Goal: Transaction & Acquisition: Purchase product/service

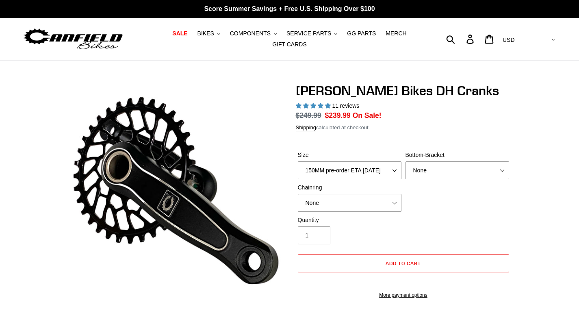
select select "highest-rating"
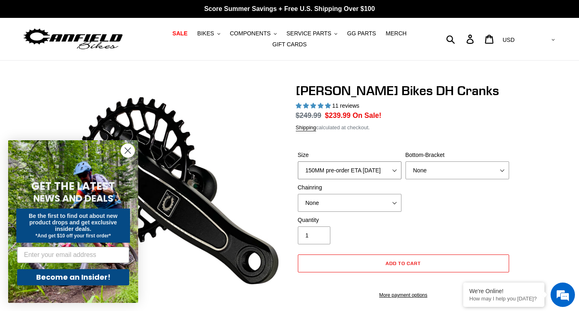
click at [390, 165] on select "150MM pre-order ETA [DATE] 155MM pre-order ETA [DATE] 160MM pre-order ETA [DATE…" at bounding box center [350, 170] width 104 height 18
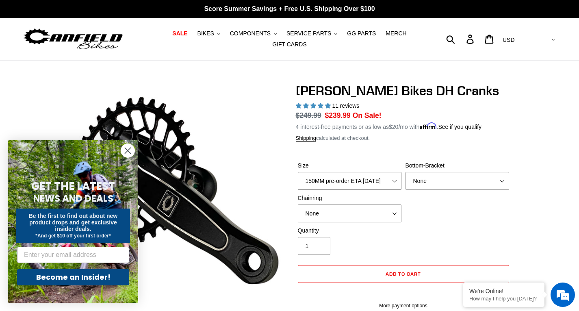
select select "155MM pre-order ETA [DATE]"
click at [298, 172] on select "150MM pre-order ETA [DATE] 155MM pre-order ETA [DATE] 160MM pre-order ETA [DATE…" at bounding box center [350, 181] width 104 height 18
click at [431, 179] on select "None BSA Threaded 83mm" at bounding box center [458, 181] width 104 height 18
select select "BSA Threaded 83mm"
click at [406, 172] on select "None BSA Threaded 83mm" at bounding box center [458, 181] width 104 height 18
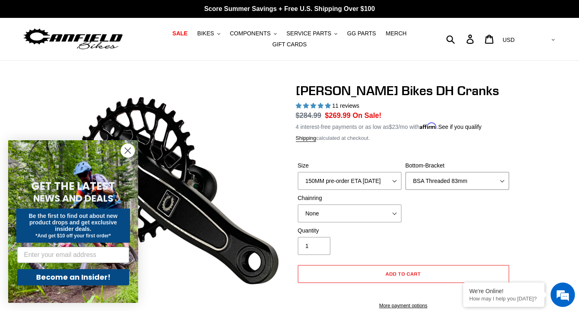
click at [425, 175] on select "None BSA Threaded 83mm" at bounding box center [458, 181] width 104 height 18
click at [378, 209] on select "None 34t Round" at bounding box center [350, 213] width 104 height 18
select select "34t Round"
click at [298, 204] on select "None 34t Round" at bounding box center [350, 213] width 104 height 18
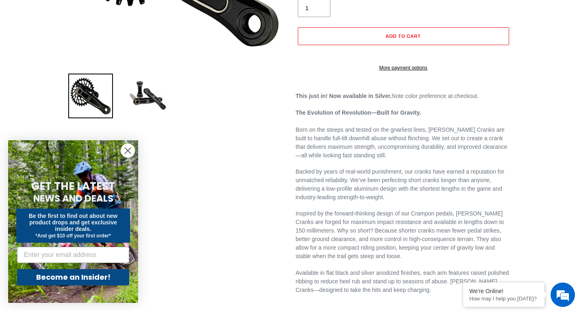
scroll to position [285, 0]
